Goal: Information Seeking & Learning: Check status

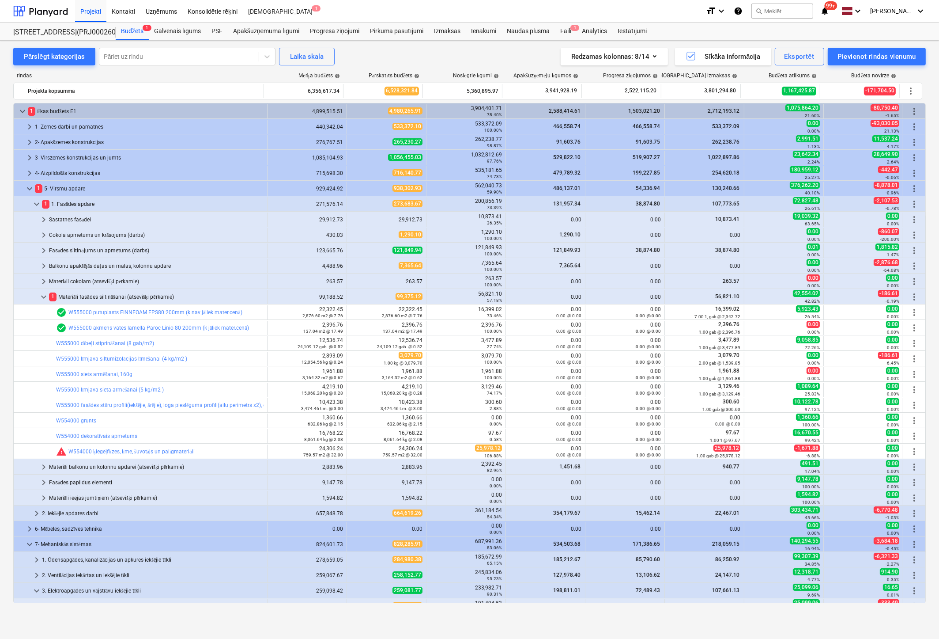
scroll to position [211, 0]
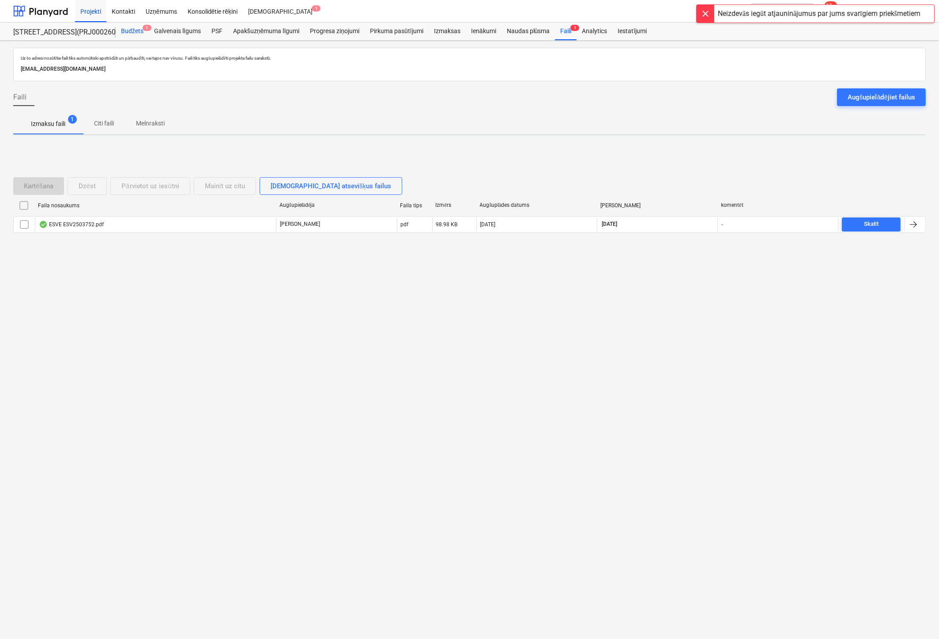
click at [130, 32] on div "Budžets 1" at bounding box center [132, 32] width 33 height 18
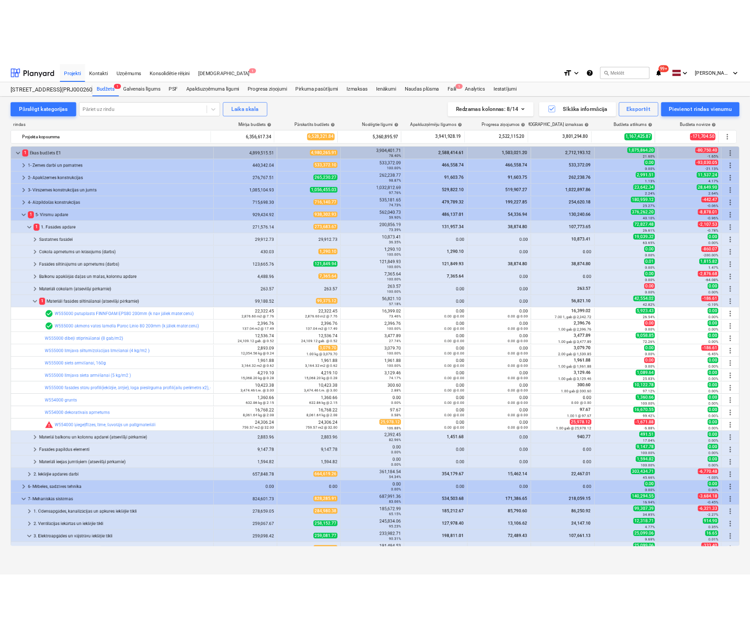
scroll to position [132, 0]
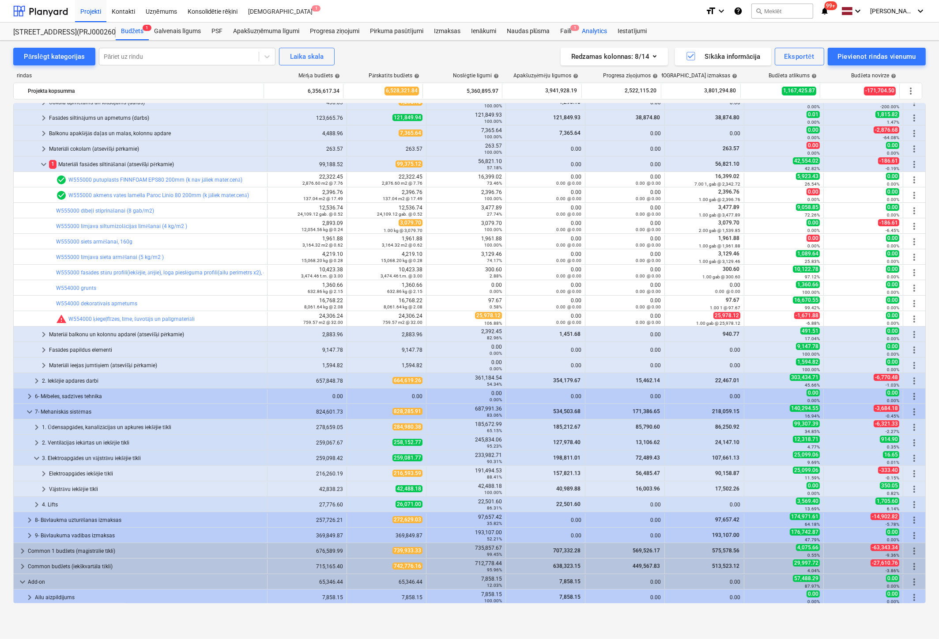
drag, startPoint x: 569, startPoint y: 29, endPoint x: 583, endPoint y: 25, distance: 14.3
click at [569, 29] on div "Faili 1" at bounding box center [566, 32] width 22 height 18
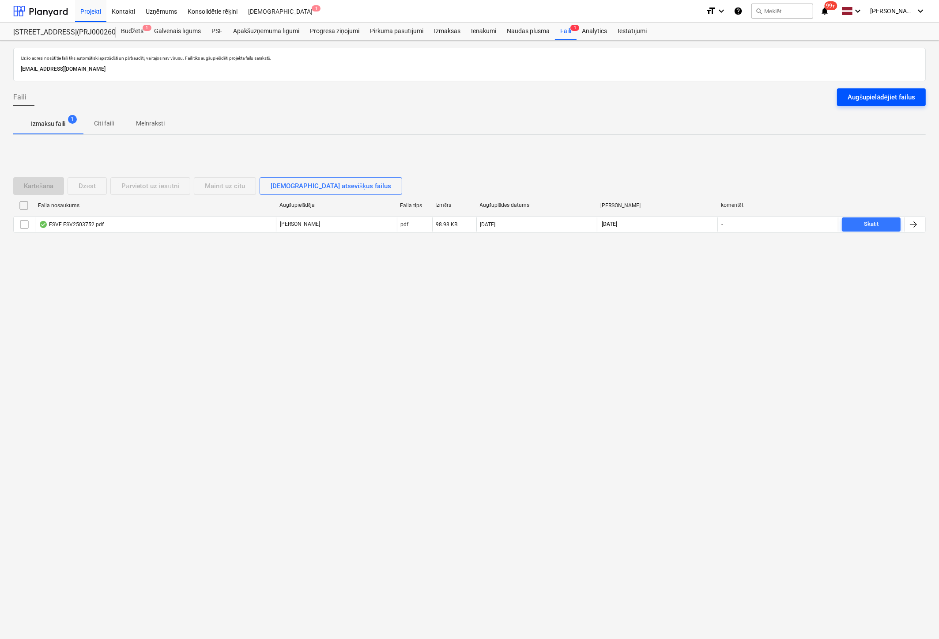
click at [885, 91] on div "Augšupielādējiet failus" at bounding box center [882, 96] width 68 height 11
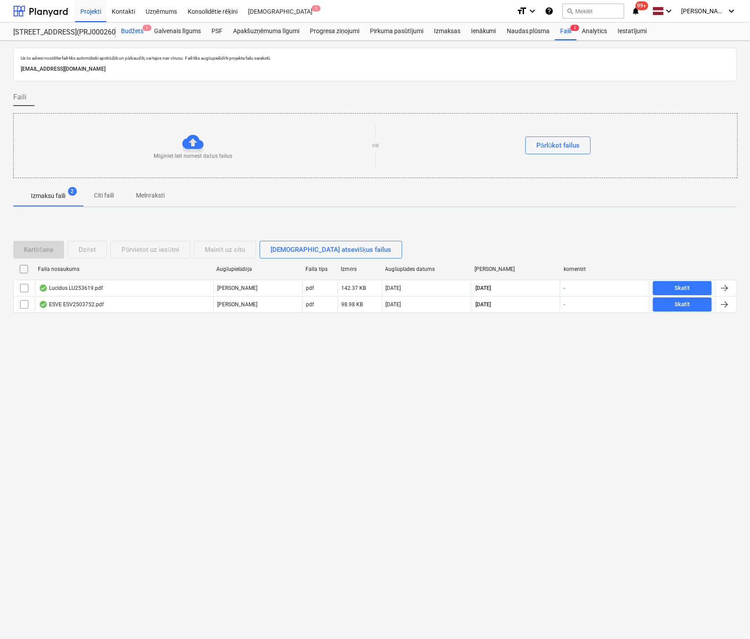
click at [129, 31] on div "Budžets 1" at bounding box center [132, 32] width 33 height 18
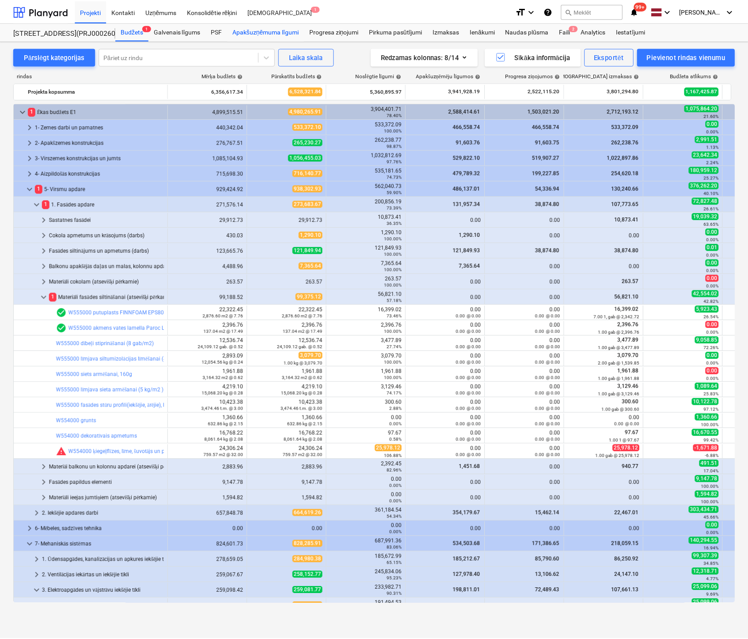
scroll to position [132, 0]
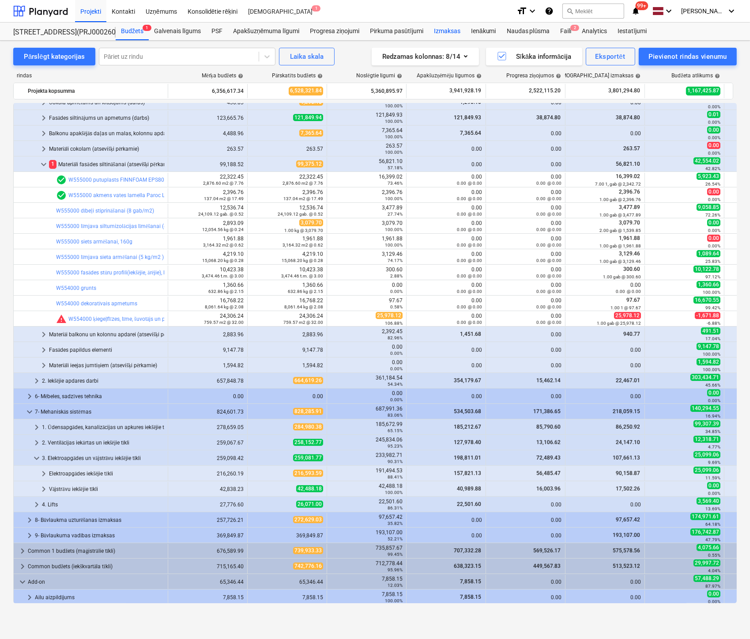
click at [441, 30] on div "Izmaksas" at bounding box center [447, 32] width 37 height 18
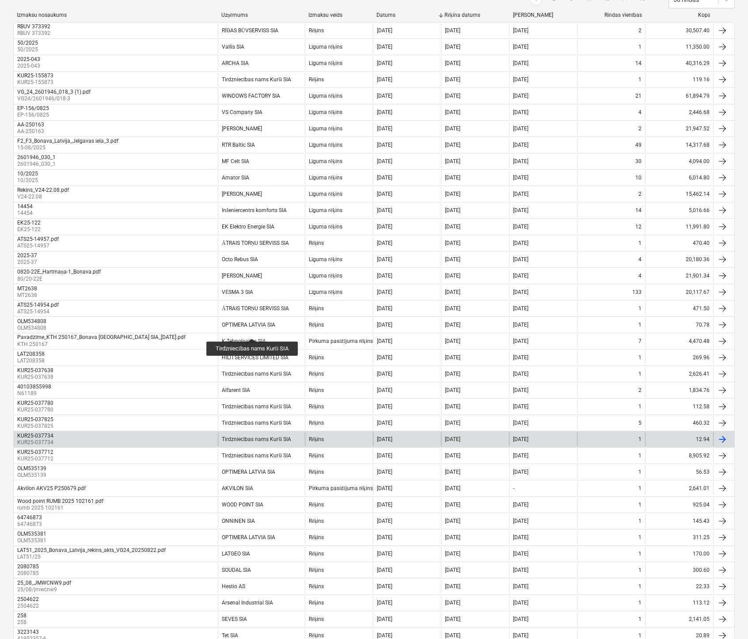
scroll to position [221, 0]
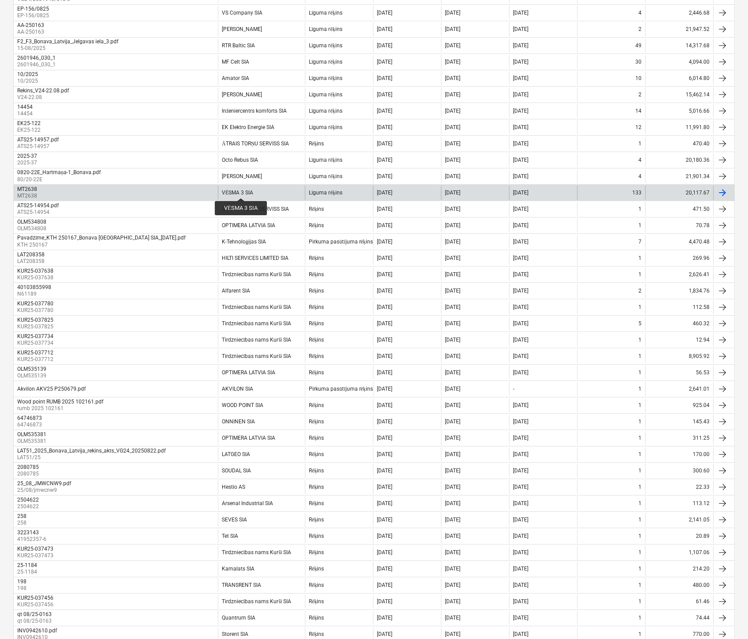
click at [241, 189] on div "VĒSMA 3 SIA" at bounding box center [237, 192] width 31 height 7
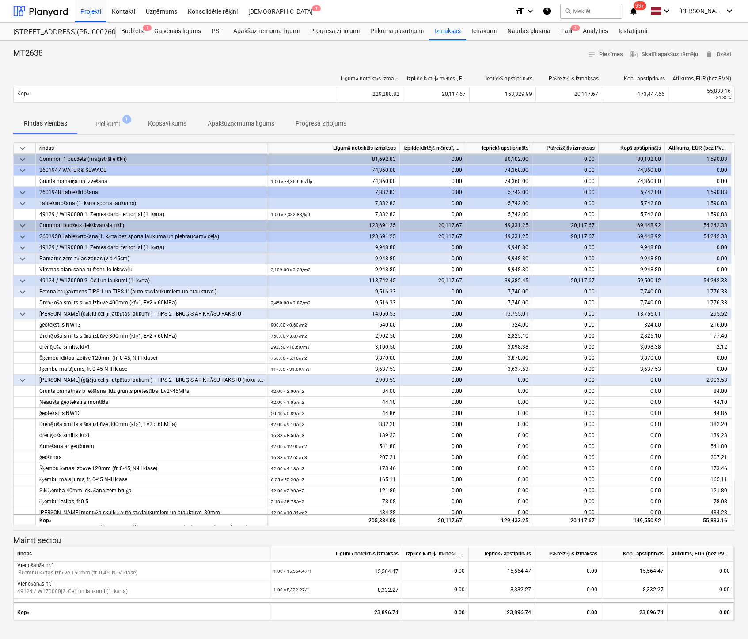
click at [108, 121] on p "Pielikumi" at bounding box center [107, 123] width 24 height 9
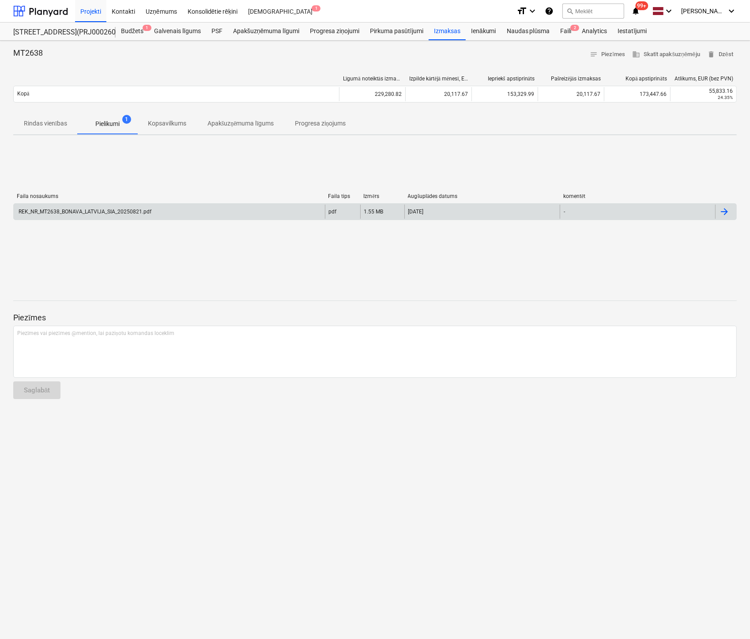
click at [95, 212] on div "REK_NR_MT2638_BONAVA_LATVIJA_SIA_20250821.pdf" at bounding box center [84, 211] width 134 height 6
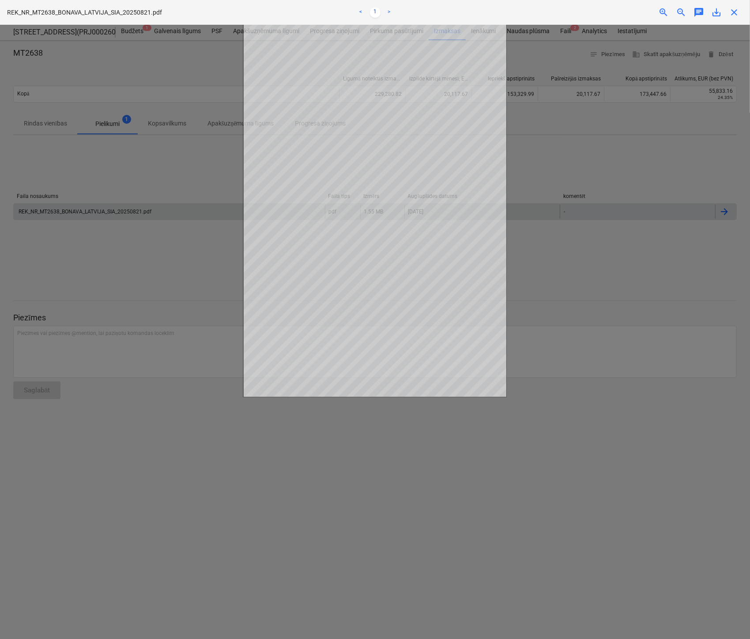
click at [638, 155] on div at bounding box center [375, 332] width 750 height 614
click at [572, 125] on div at bounding box center [375, 332] width 750 height 614
click at [735, 13] on span "close" at bounding box center [734, 12] width 11 height 11
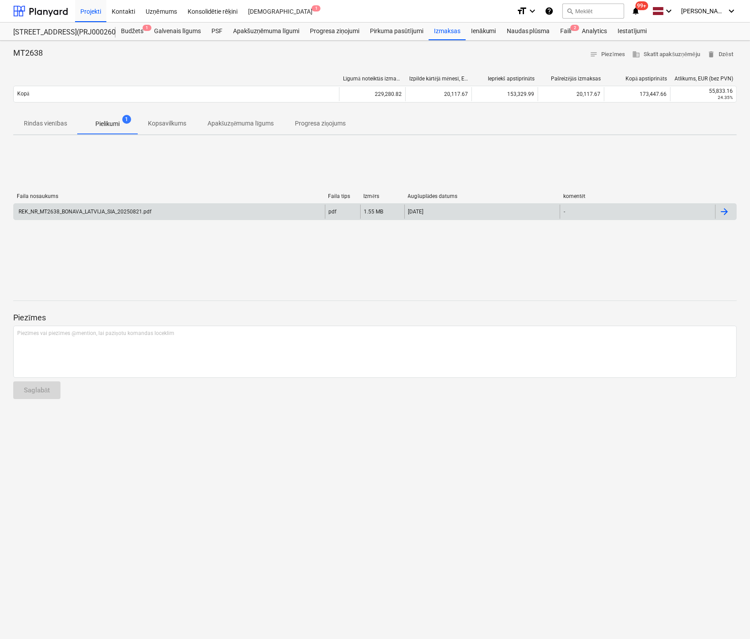
click at [54, 121] on p "Rindas vienības" at bounding box center [45, 123] width 43 height 9
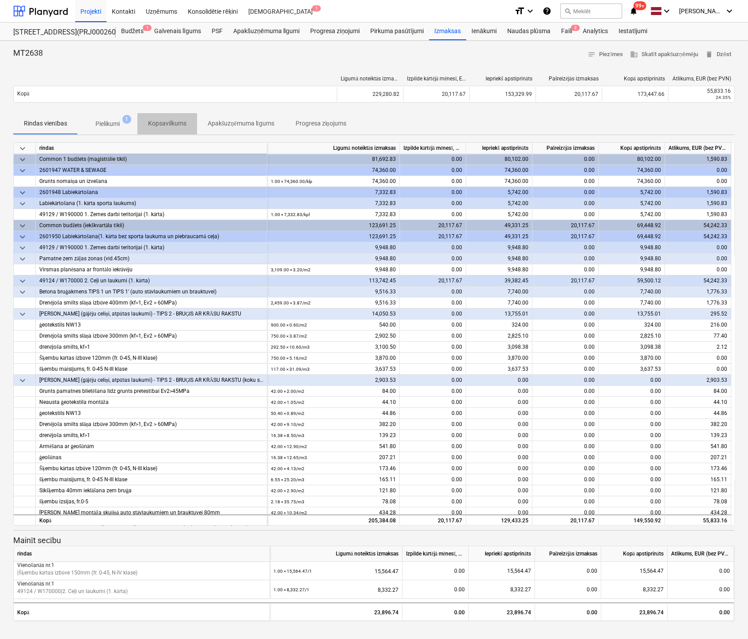
click at [156, 125] on p "Kopsavilkums" at bounding box center [167, 123] width 38 height 9
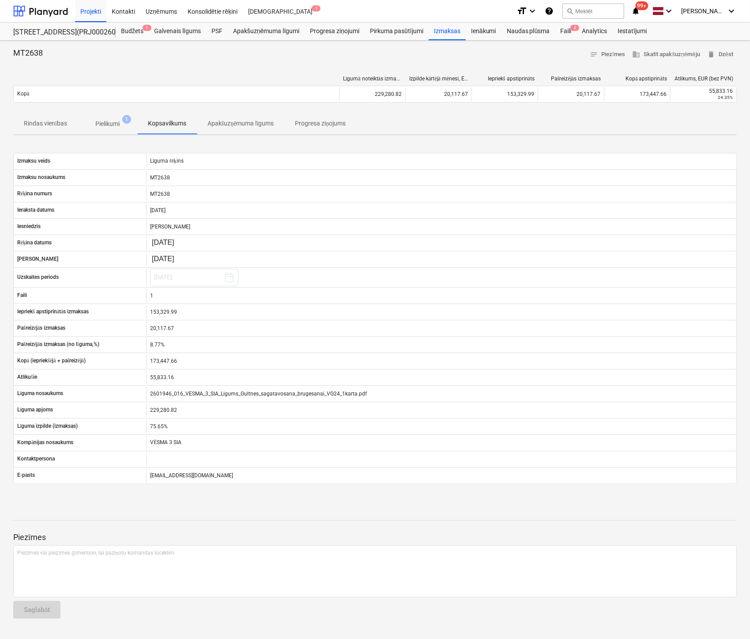
click at [250, 123] on p "Apakšuzņēmuma līgums" at bounding box center [241, 123] width 67 height 9
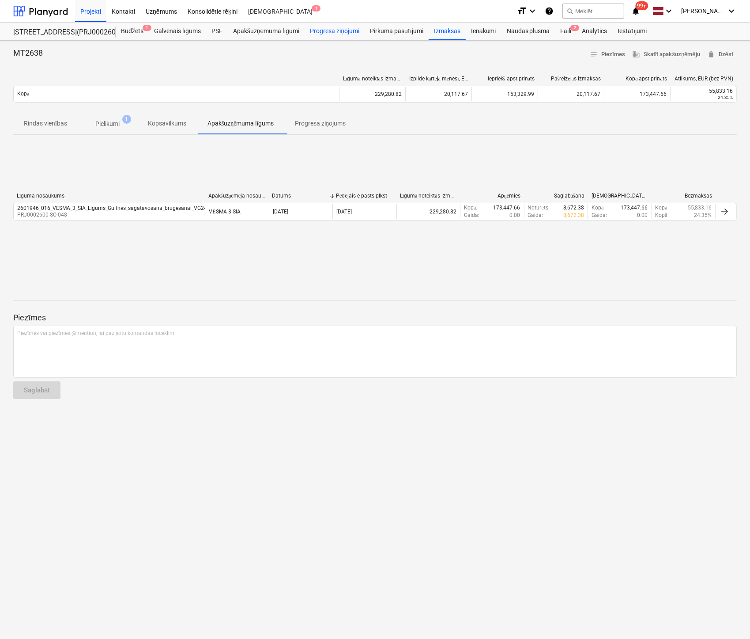
click at [330, 30] on div "Progresa ziņojumi" at bounding box center [335, 32] width 60 height 18
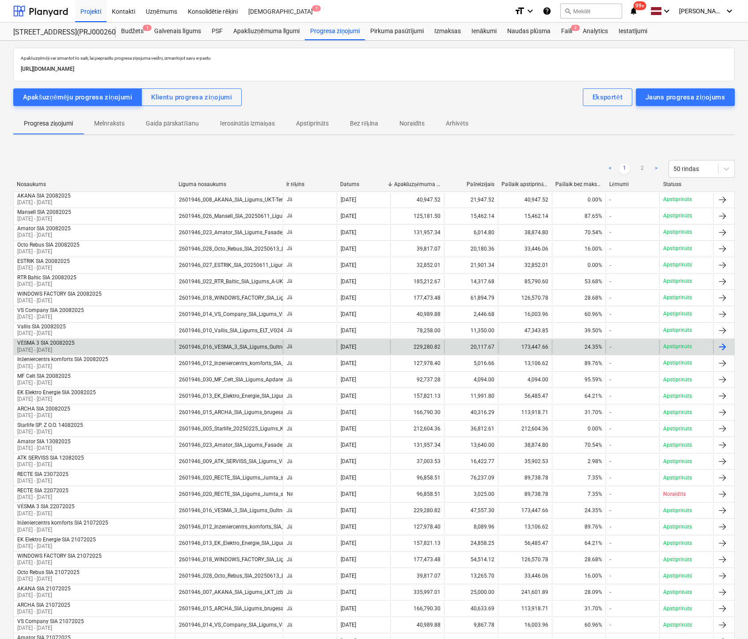
click at [51, 342] on div "VĒSMA 3 SIA 20082025" at bounding box center [45, 343] width 57 height 7
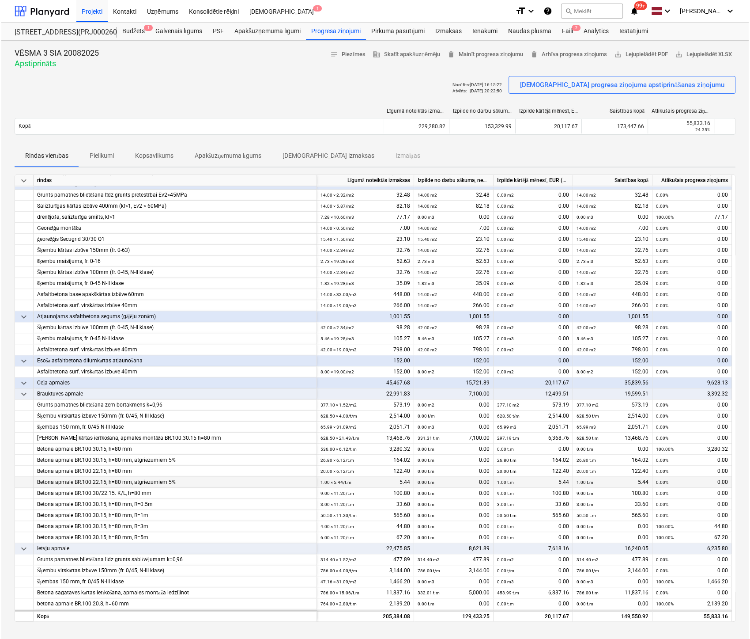
scroll to position [1309, 0]
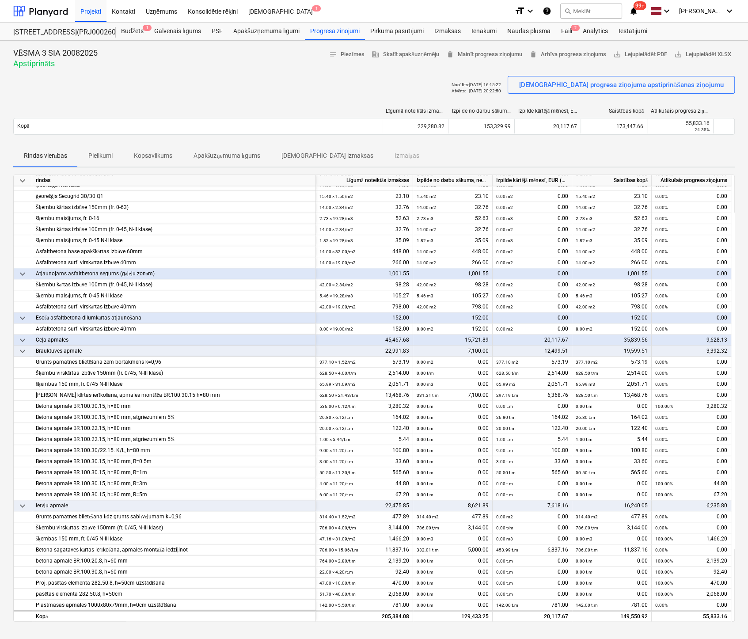
click at [95, 155] on p "Pielikumi" at bounding box center [100, 155] width 24 height 9
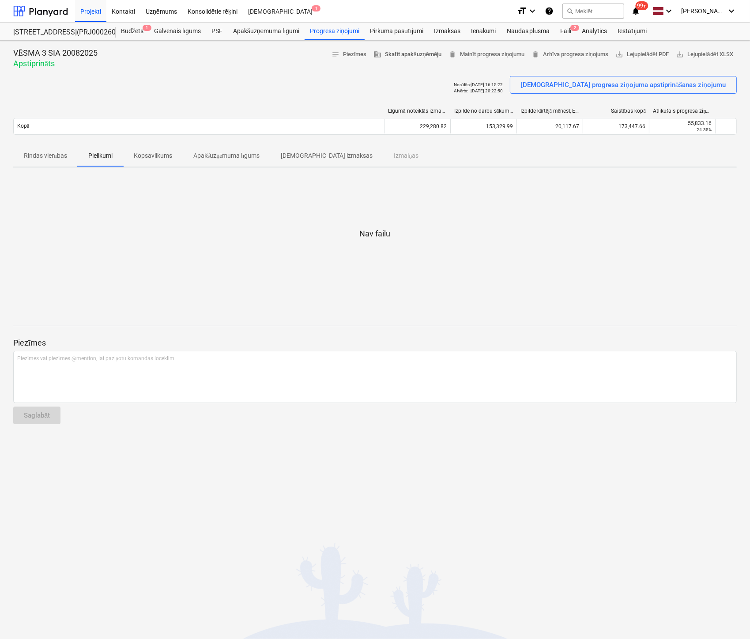
click at [393, 54] on span "business Skatīt apakšuzņēmēju" at bounding box center [408, 54] width 68 height 10
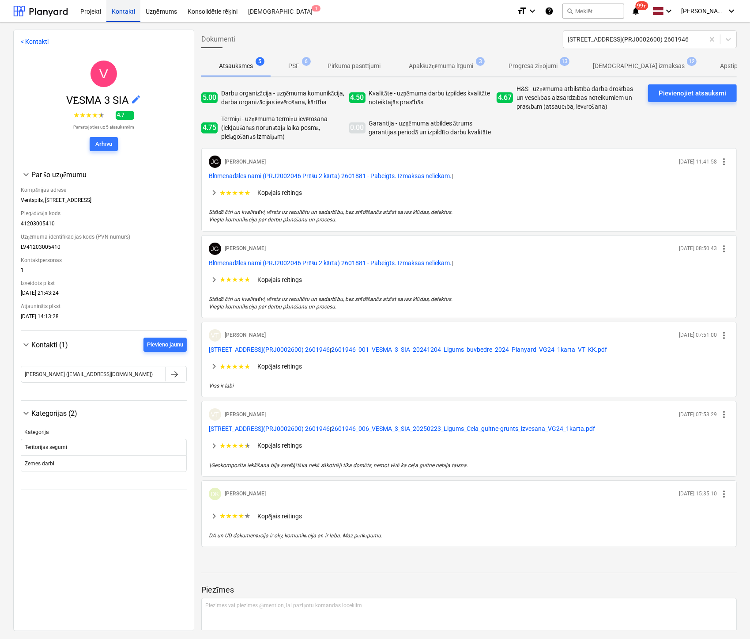
click at [122, 10] on div "Kontakti" at bounding box center [123, 11] width 34 height 23
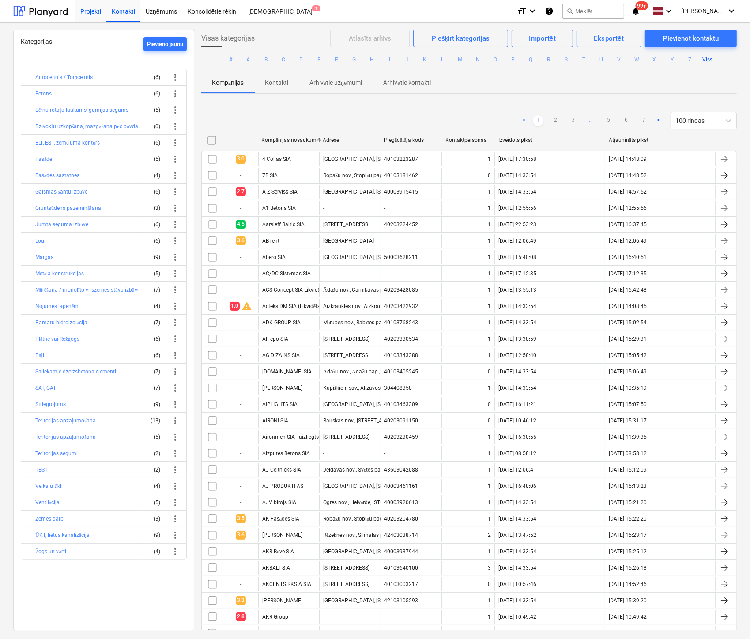
click at [92, 11] on div "Projekti" at bounding box center [90, 11] width 31 height 23
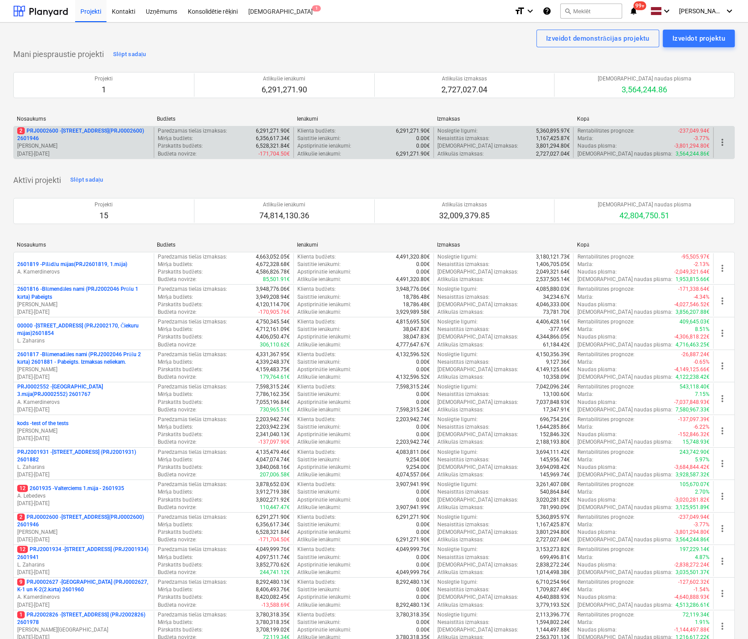
click at [76, 129] on p "2 PRJ0002600 - [STREET_ADDRESS](PRJ0002600) 2601946" at bounding box center [83, 134] width 133 height 15
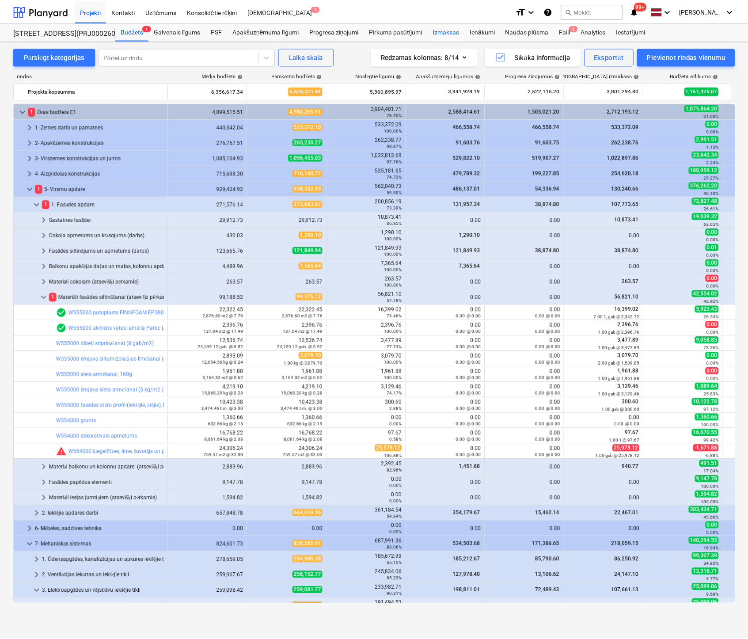
scroll to position [132, 0]
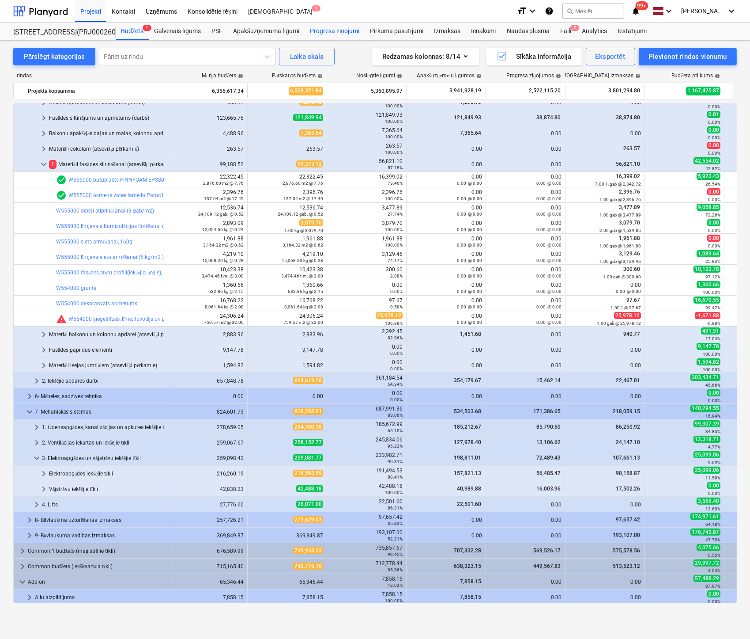
click at [345, 32] on div "Progresa ziņojumi" at bounding box center [335, 32] width 60 height 18
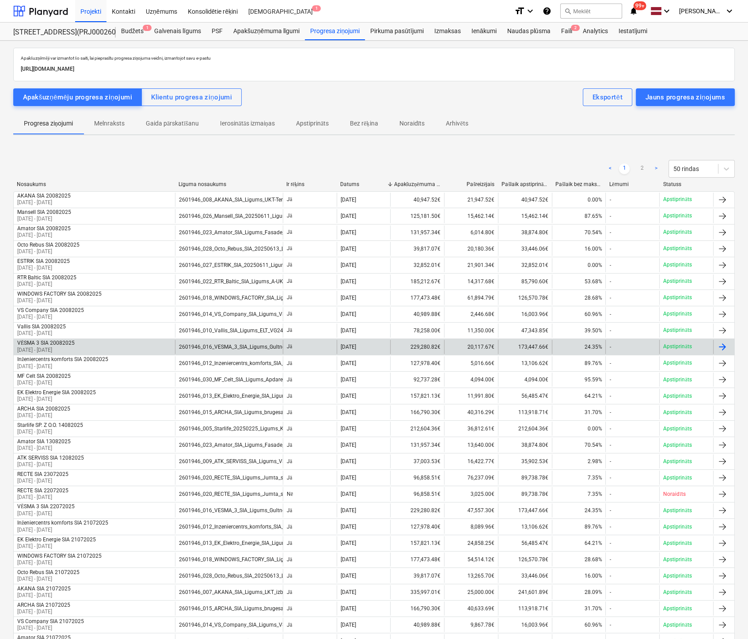
click at [46, 343] on div "VĒSMA 3 SIA 20082025" at bounding box center [45, 343] width 57 height 7
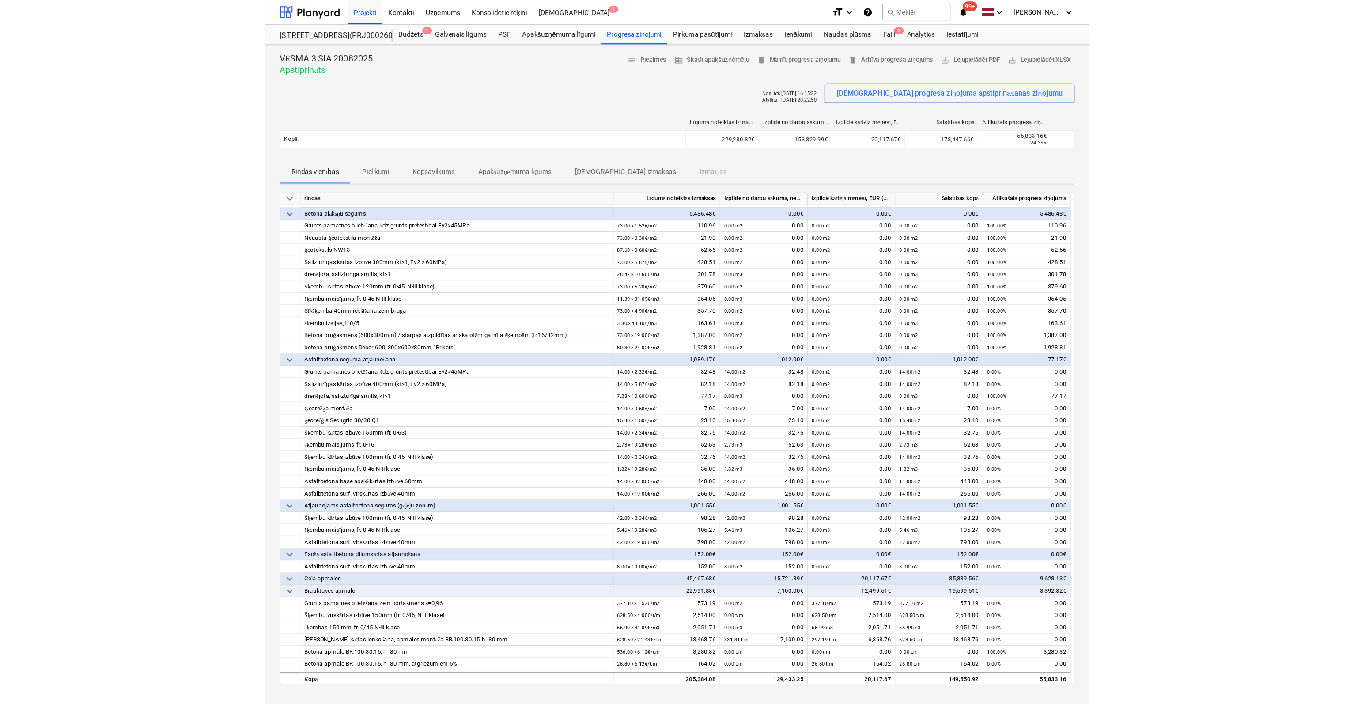
scroll to position [1088, 0]
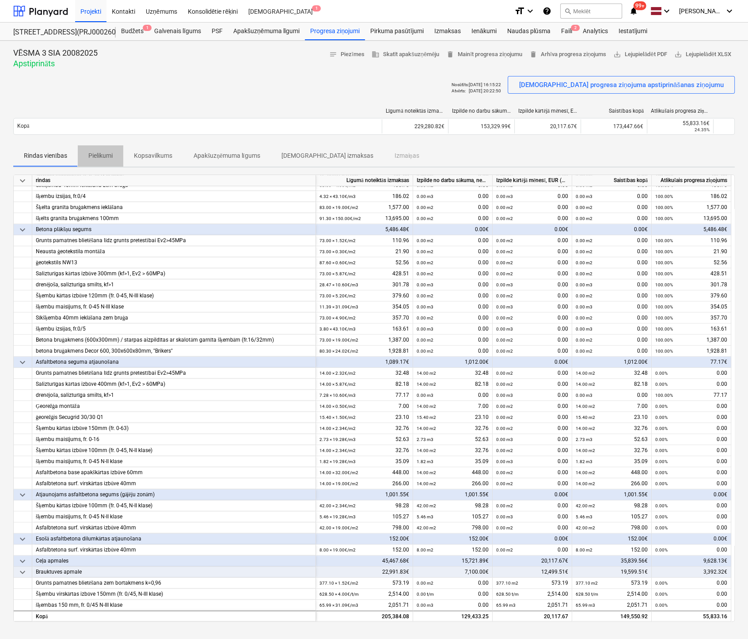
click at [99, 155] on p "Pielikumi" at bounding box center [100, 155] width 24 height 9
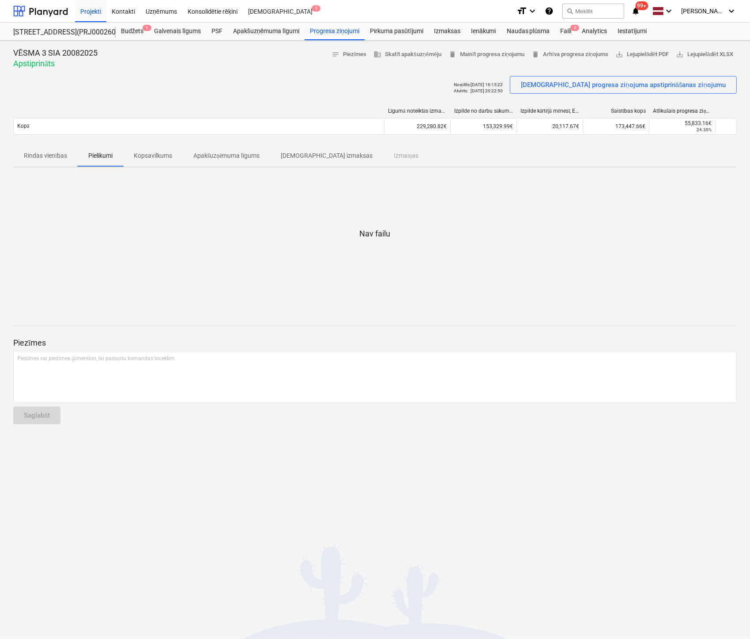
click at [158, 154] on p "Kopsavilkums" at bounding box center [153, 155] width 38 height 9
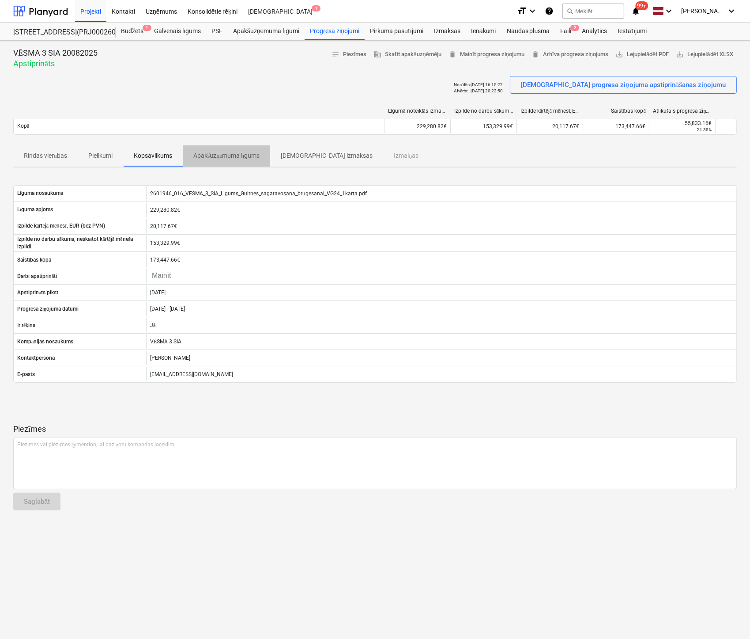
click at [210, 155] on p "Apakšuzņēmuma līgums" at bounding box center [226, 155] width 67 height 9
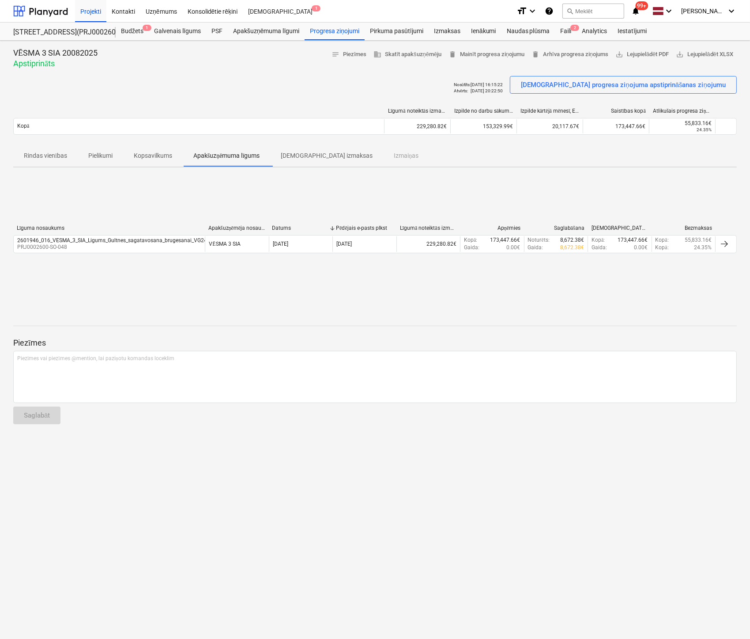
click at [314, 152] on p "[DEMOGRAPHIC_DATA] izmaksas" at bounding box center [327, 155] width 92 height 9
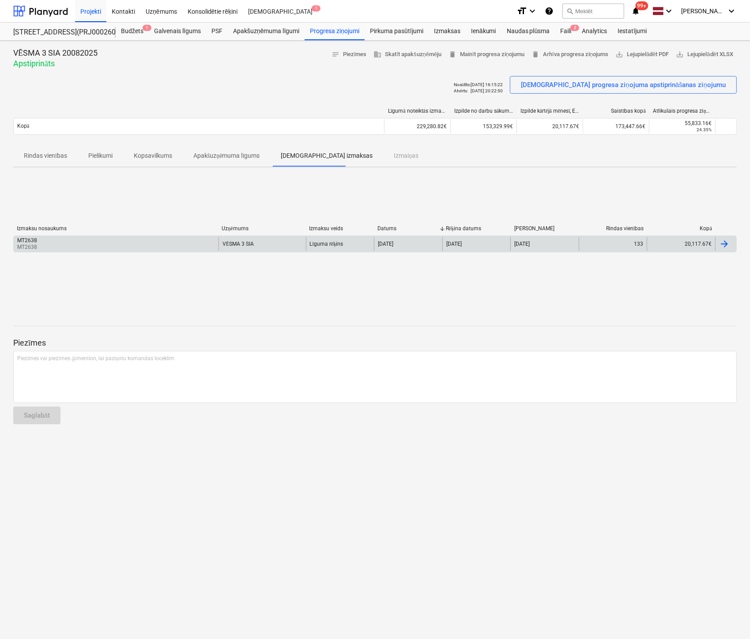
click at [26, 238] on div "MT2638" at bounding box center [27, 240] width 20 height 6
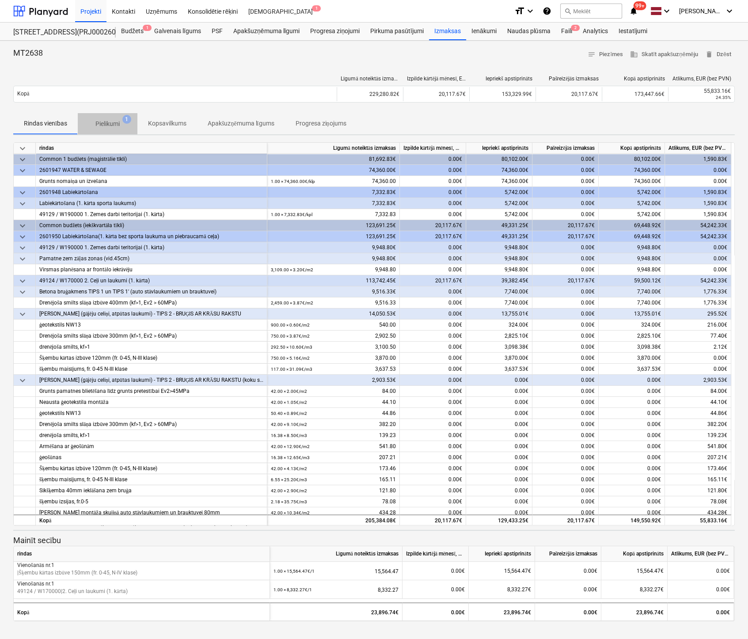
click at [104, 124] on p "Pielikumi" at bounding box center [107, 123] width 24 height 9
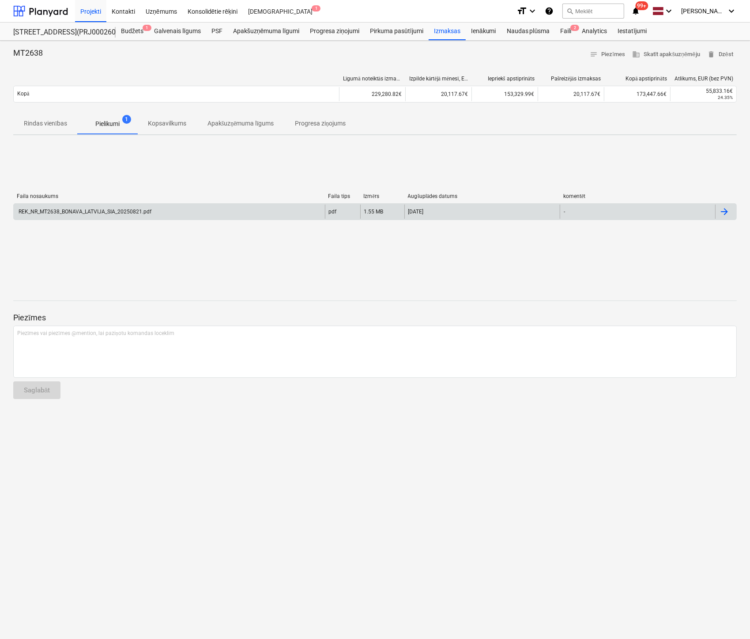
click at [86, 208] on div "REK_NR_MT2638_BONAVA_LATVIJA_SIA_20250821.pdf" at bounding box center [84, 211] width 134 height 6
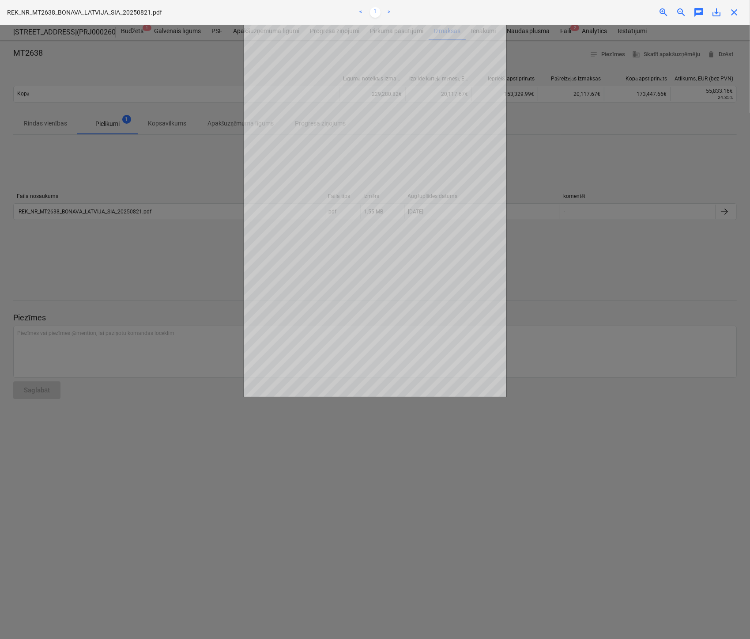
click at [36, 151] on div at bounding box center [375, 332] width 750 height 614
click at [731, 13] on span "close" at bounding box center [734, 12] width 11 height 11
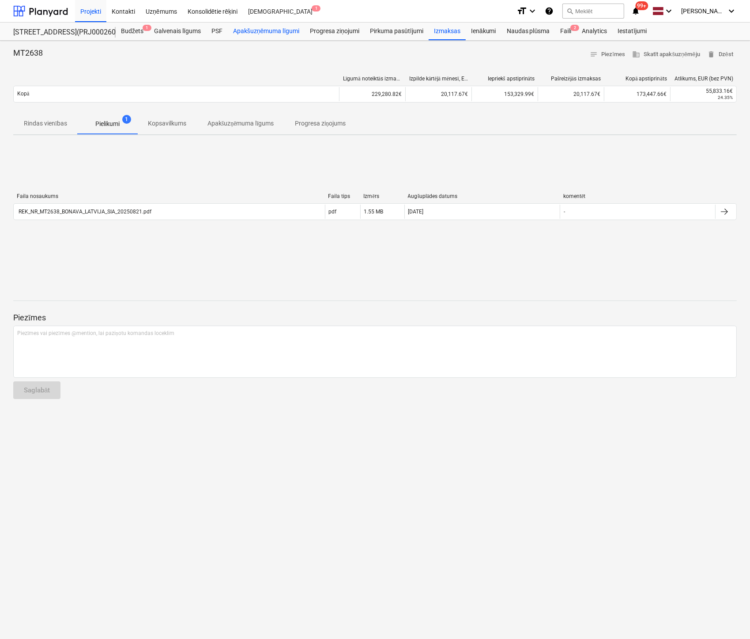
click at [285, 31] on div "Apakšuzņēmuma līgumi" at bounding box center [266, 32] width 77 height 18
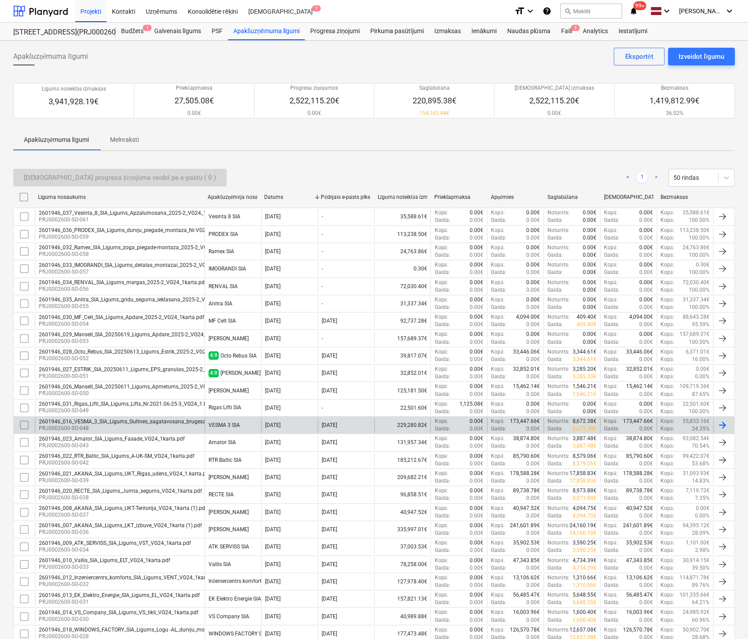
click at [117, 419] on div "2601946_016_VESMA_3_SIA_Ligums_Gultnes_sagatavosana_brugesanai_VG24_1karta.pdf" at bounding box center [147, 421] width 217 height 6
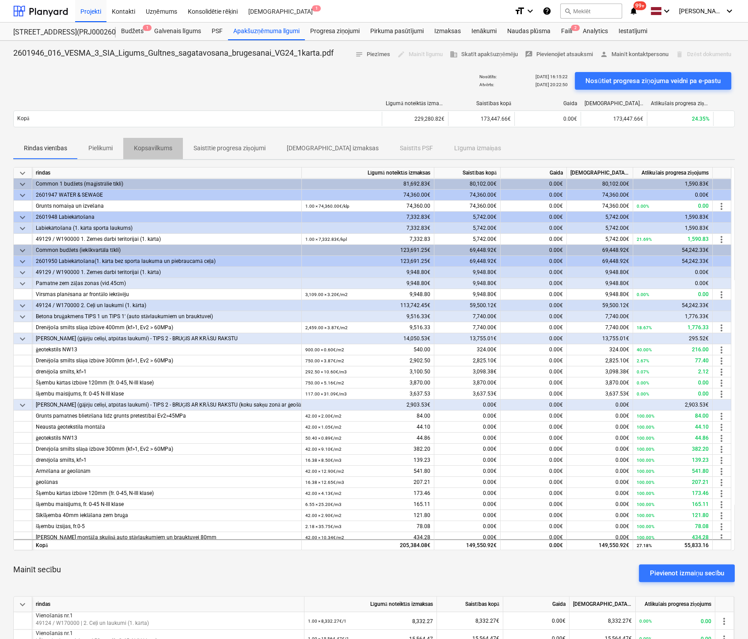
click at [165, 147] on p "Kopsavilkums" at bounding box center [153, 148] width 38 height 9
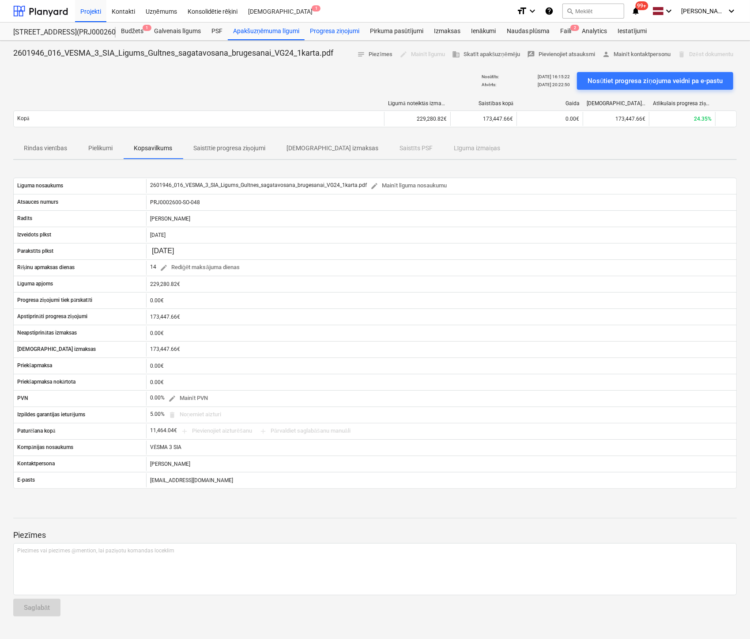
click at [342, 33] on div "Progresa ziņojumi" at bounding box center [335, 32] width 60 height 18
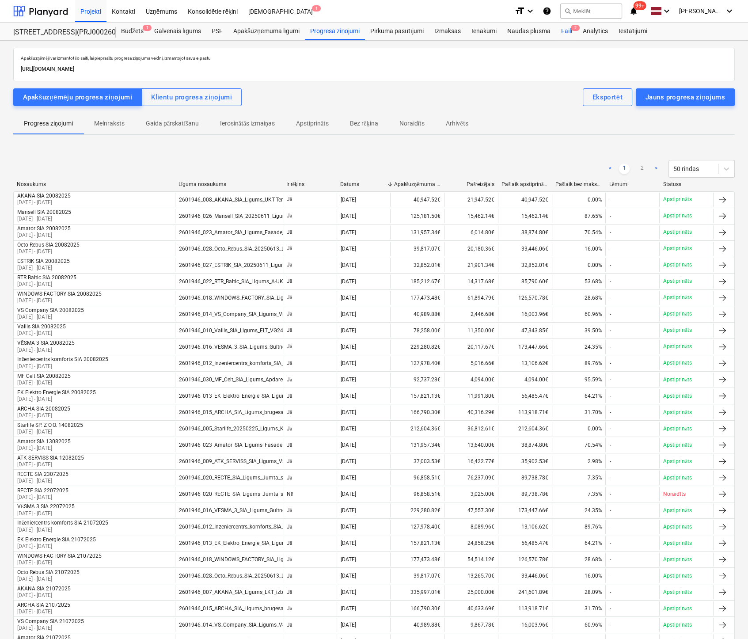
click at [565, 30] on div "Faili 2" at bounding box center [566, 32] width 22 height 18
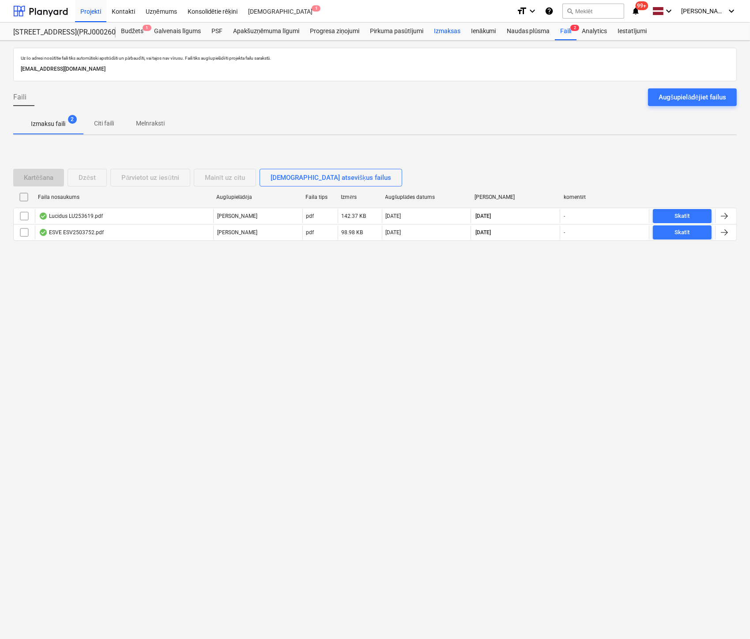
click at [444, 31] on div "Izmaksas" at bounding box center [447, 32] width 37 height 18
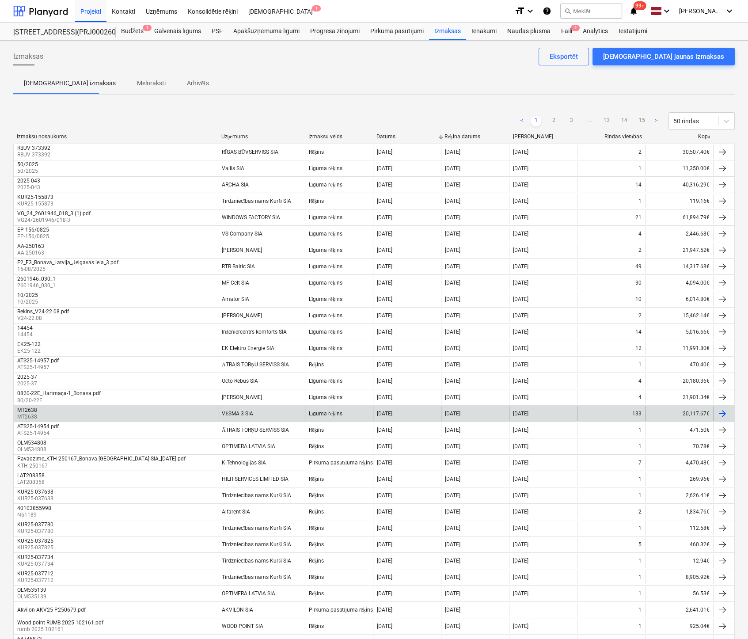
click at [26, 409] on div "MT2638" at bounding box center [27, 410] width 20 height 6
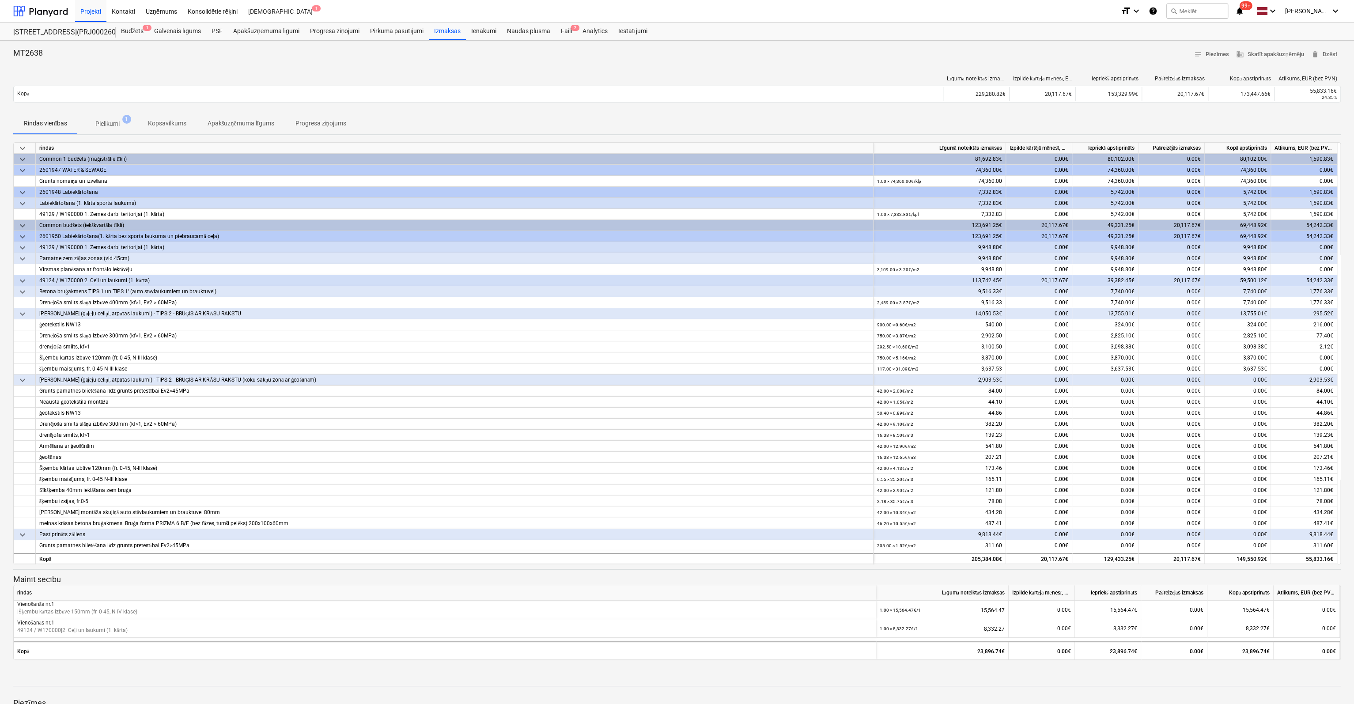
click at [0, 438] on div "MT2638 notes Piezīmes business Skatīt apakšuzņēmēju delete Dzēst Līgumā noteikt…" at bounding box center [677, 420] width 1354 height 758
click at [939, 129] on div "Rindas vienības Pielikumi 1 Kopsavilkums Apakšuzņēmuma līgums Progresa ziņojums" at bounding box center [677, 123] width 1328 height 21
click at [939, 223] on div "20,117.67€" at bounding box center [1039, 225] width 66 height 11
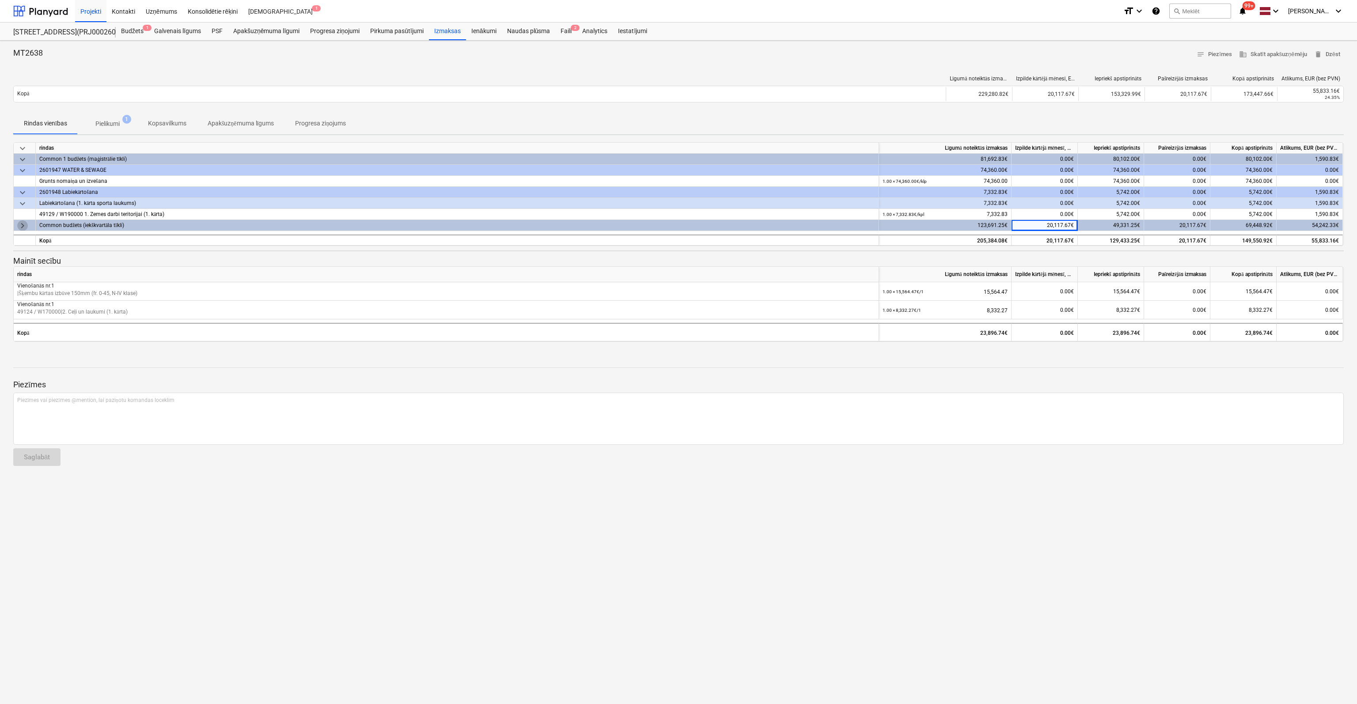
click at [19, 226] on span "keyboard_arrow_right" at bounding box center [22, 225] width 11 height 11
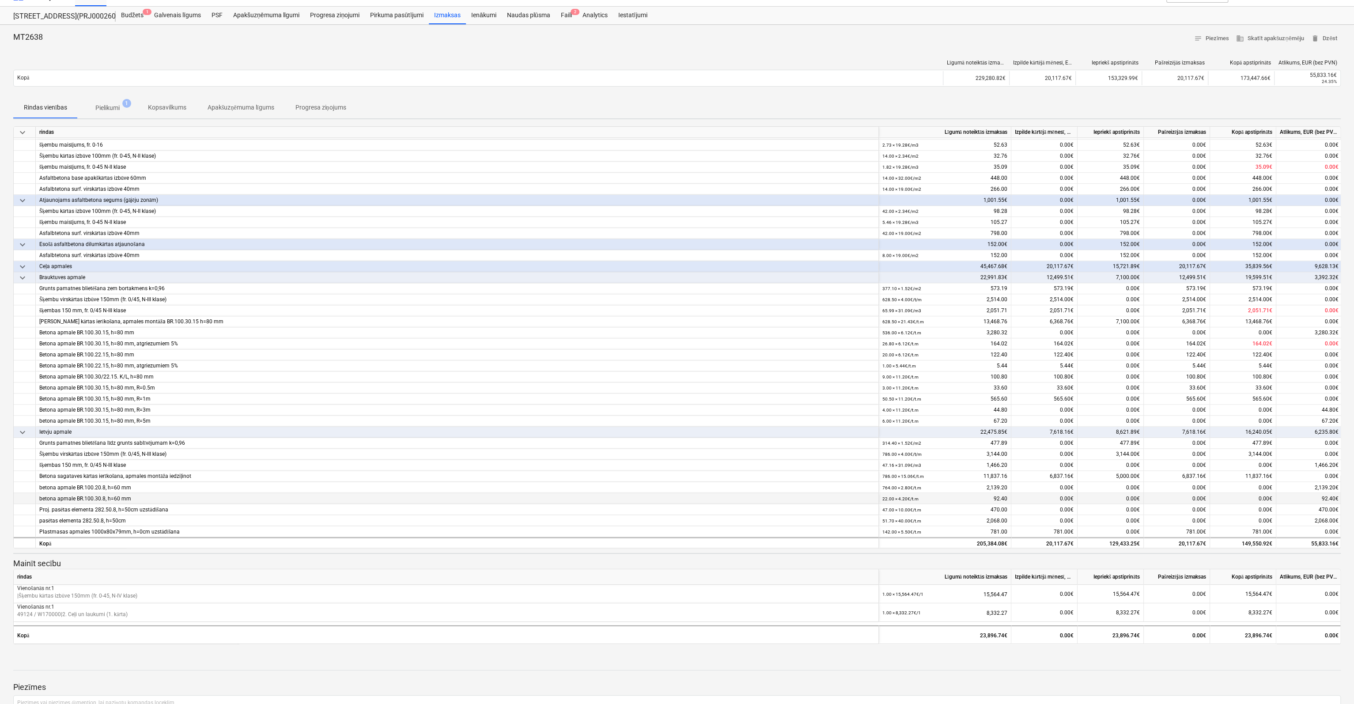
scroll to position [44, 0]
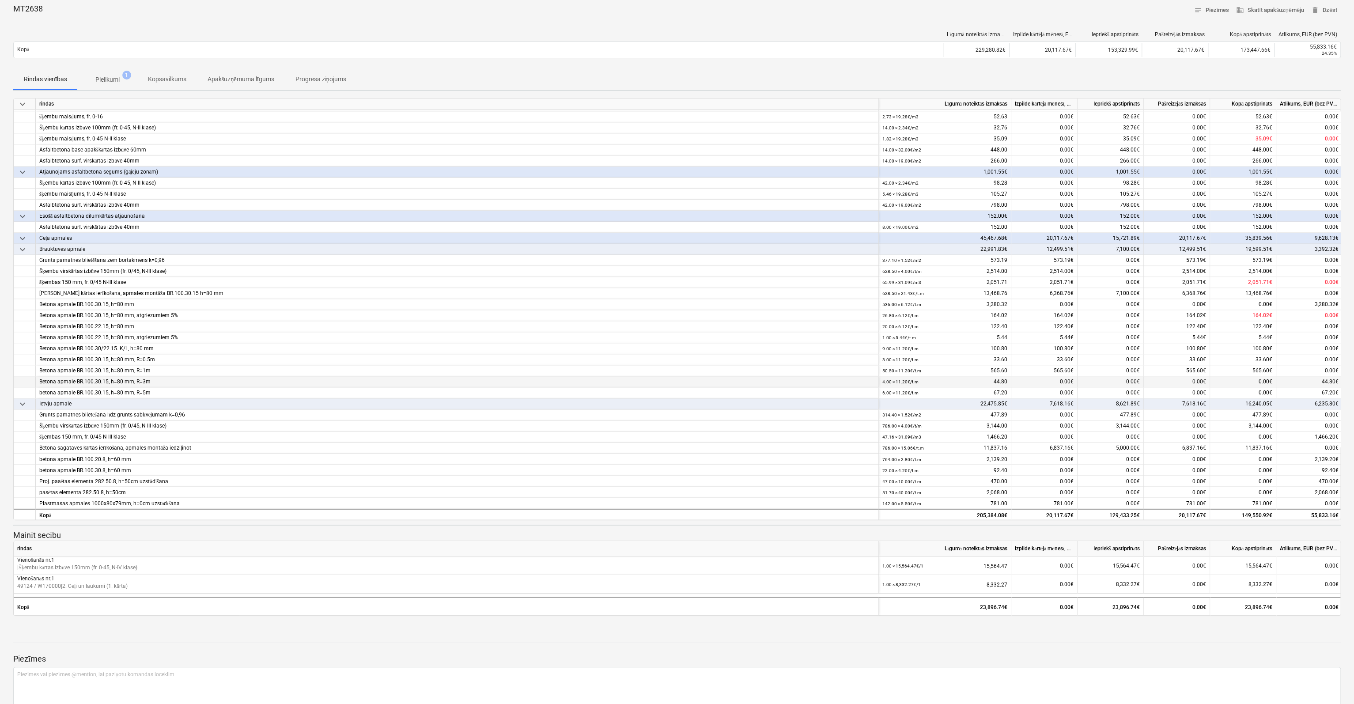
click at [939, 376] on div "0.00€" at bounding box center [1044, 381] width 66 height 11
click at [939, 378] on div "0.00€" at bounding box center [1044, 381] width 66 height 11
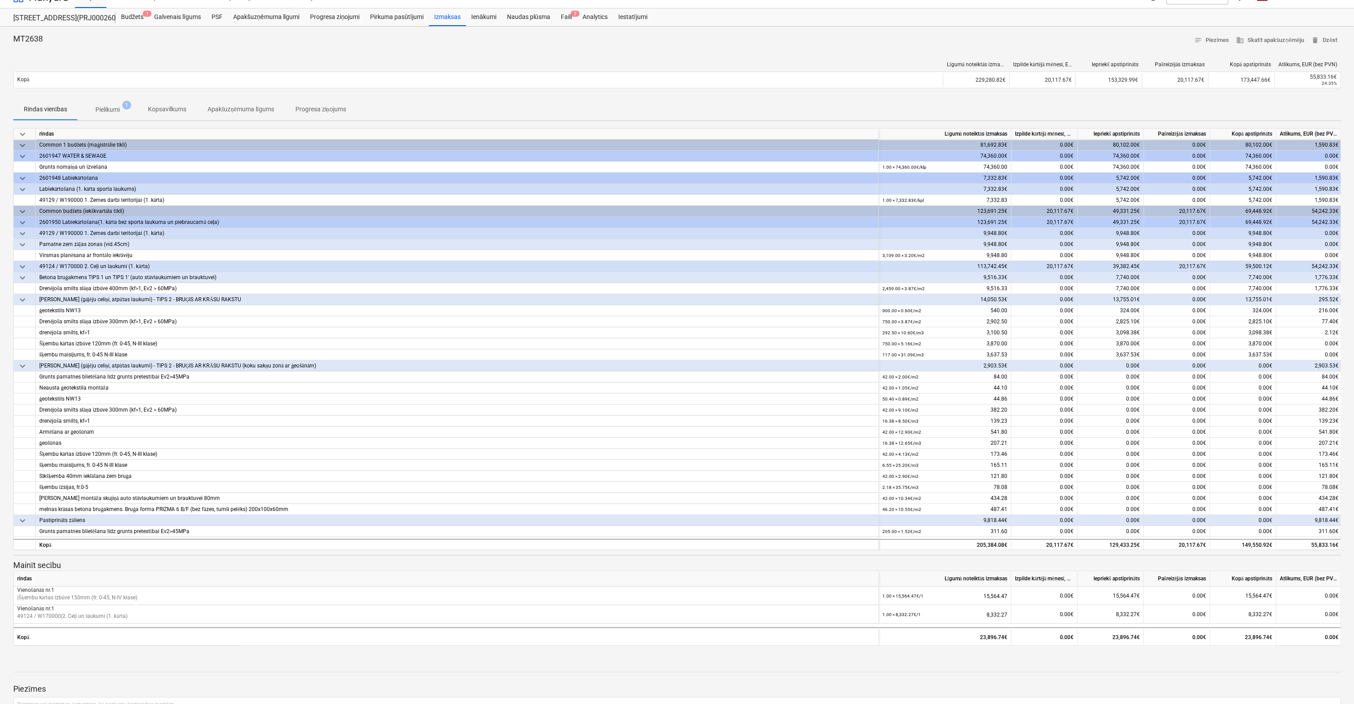
scroll to position [0, 0]
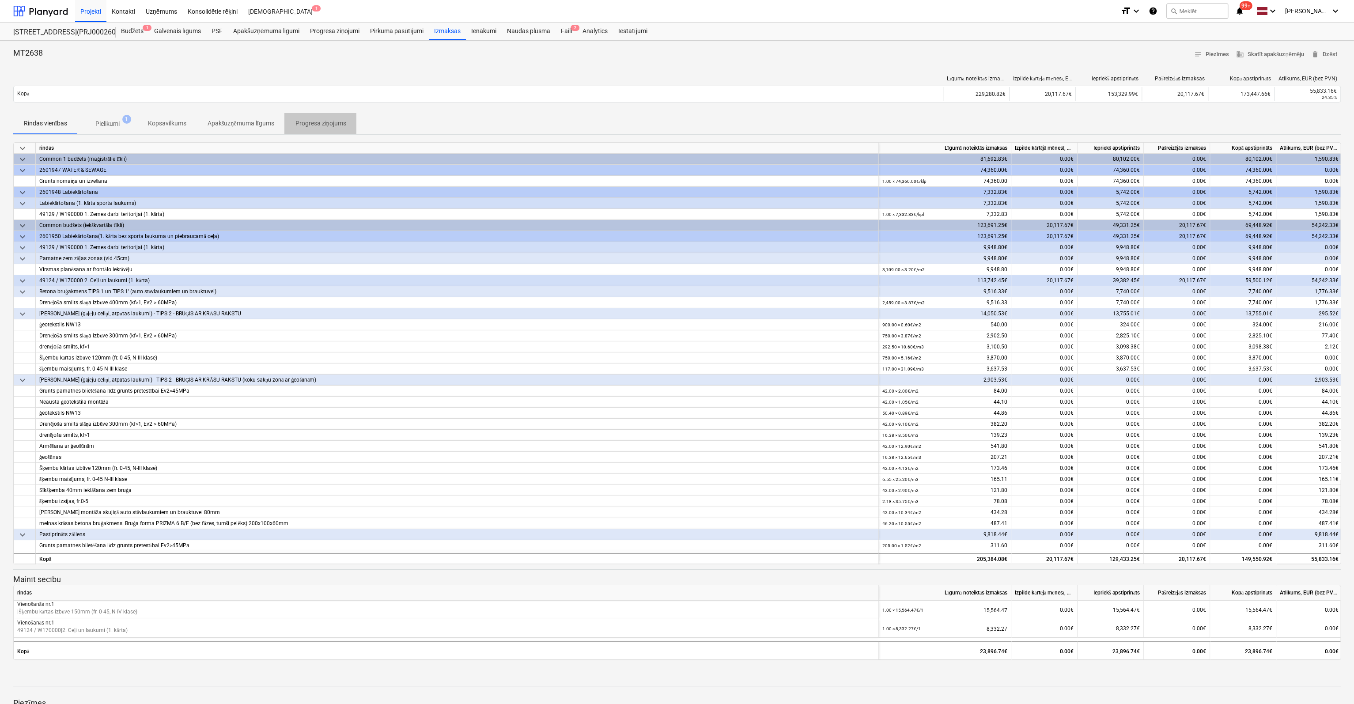
click at [330, 123] on p "Progresa ziņojums" at bounding box center [320, 123] width 51 height 9
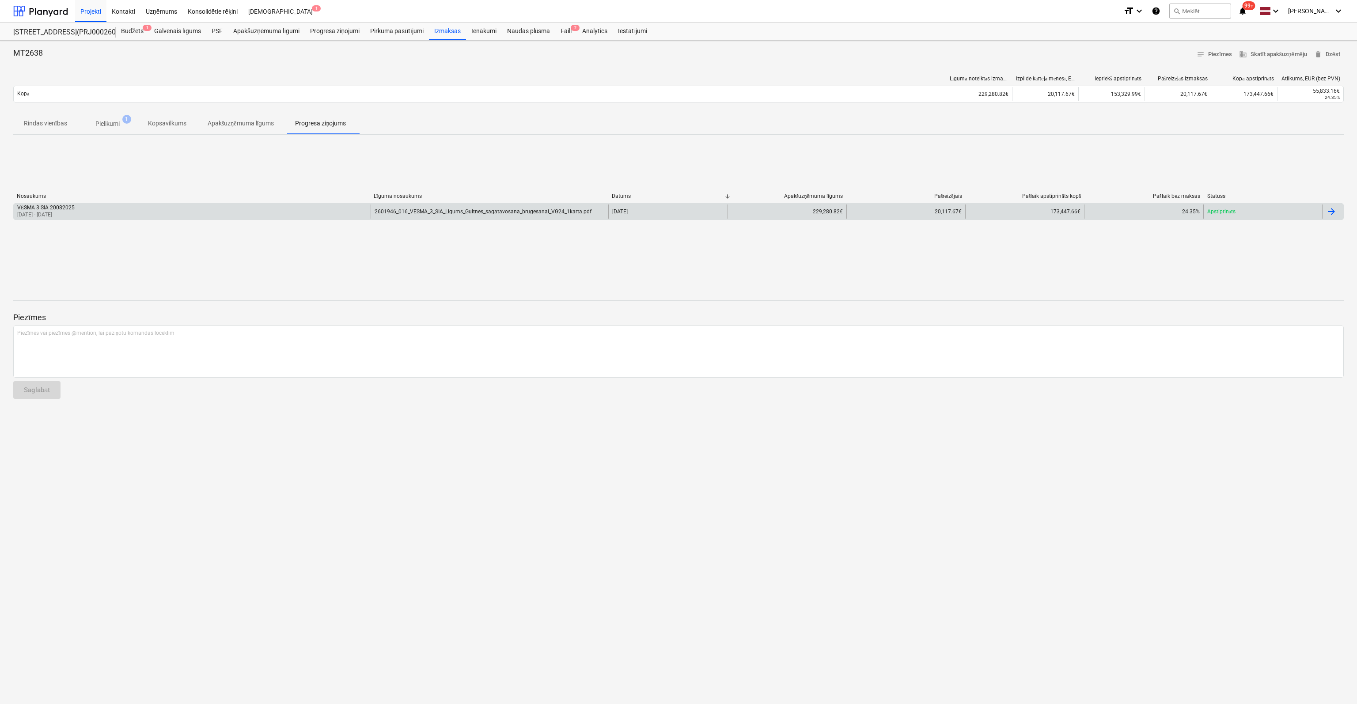
click at [46, 207] on div "VĒSMA 3 SIA 20082025" at bounding box center [45, 207] width 57 height 7
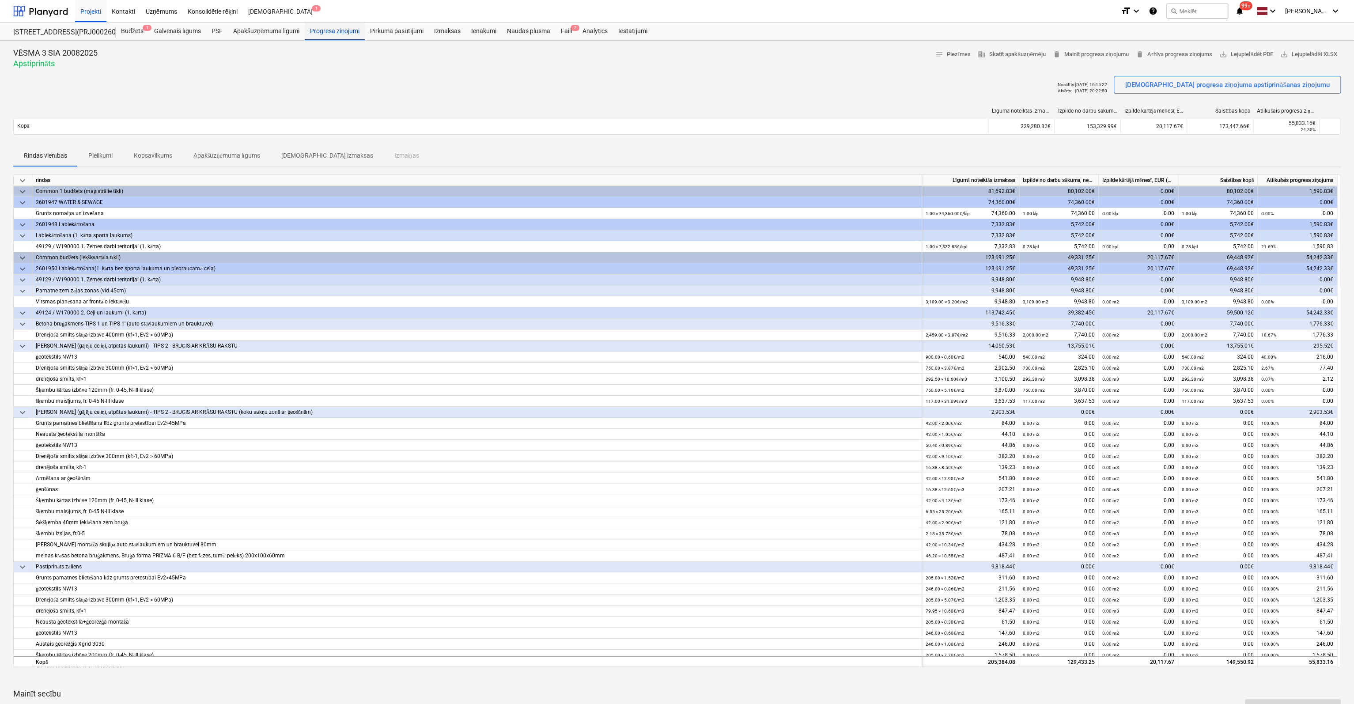
click at [339, 32] on div "Progresa ziņojumi" at bounding box center [335, 32] width 60 height 18
